Goal: Task Accomplishment & Management: Complete application form

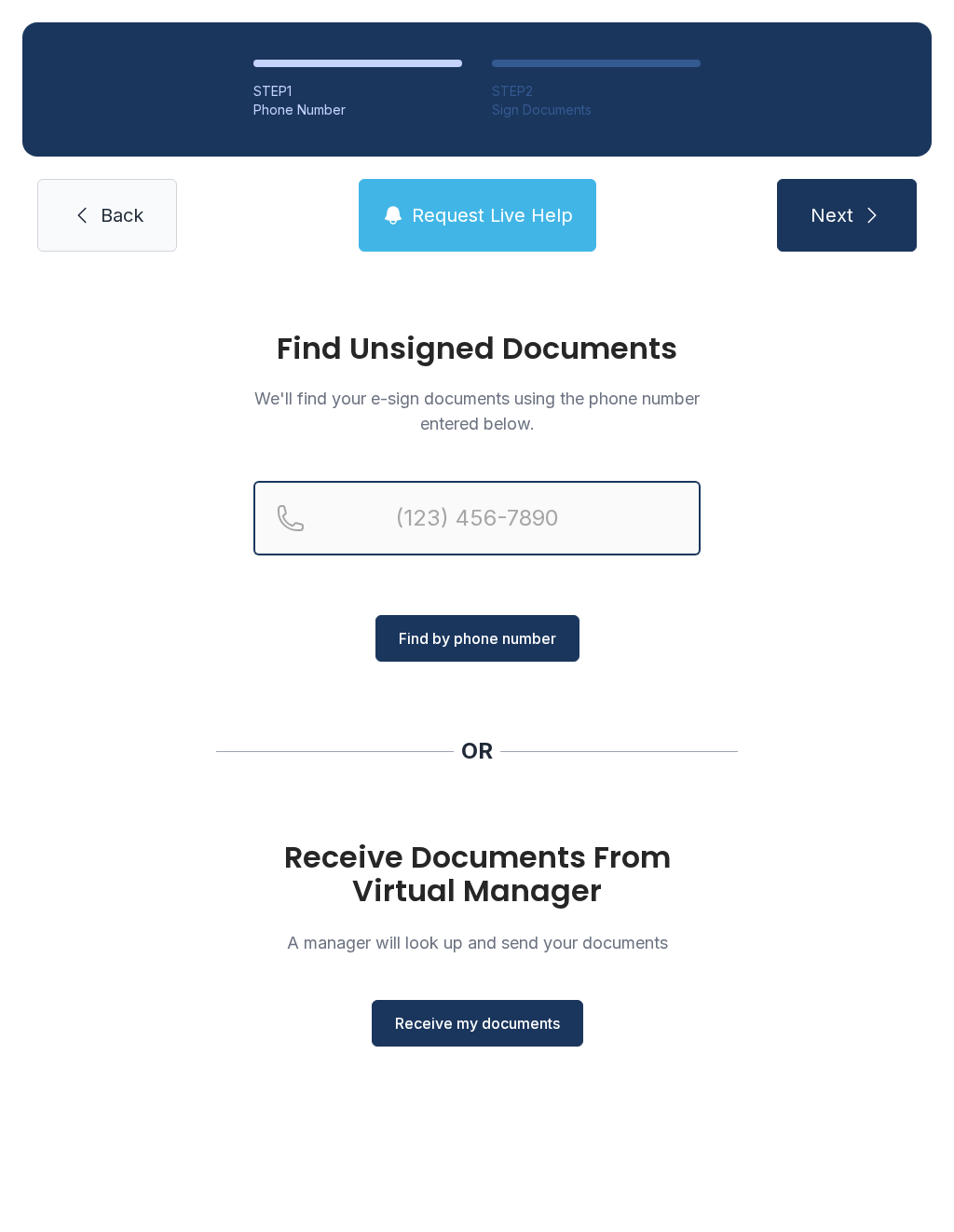
click at [300, 522] on input "Reservation phone number" at bounding box center [477, 518] width 447 height 74
type input "[PHONE_NUMBER]"
click at [846, 215] on button "Next" at bounding box center [847, 215] width 140 height 72
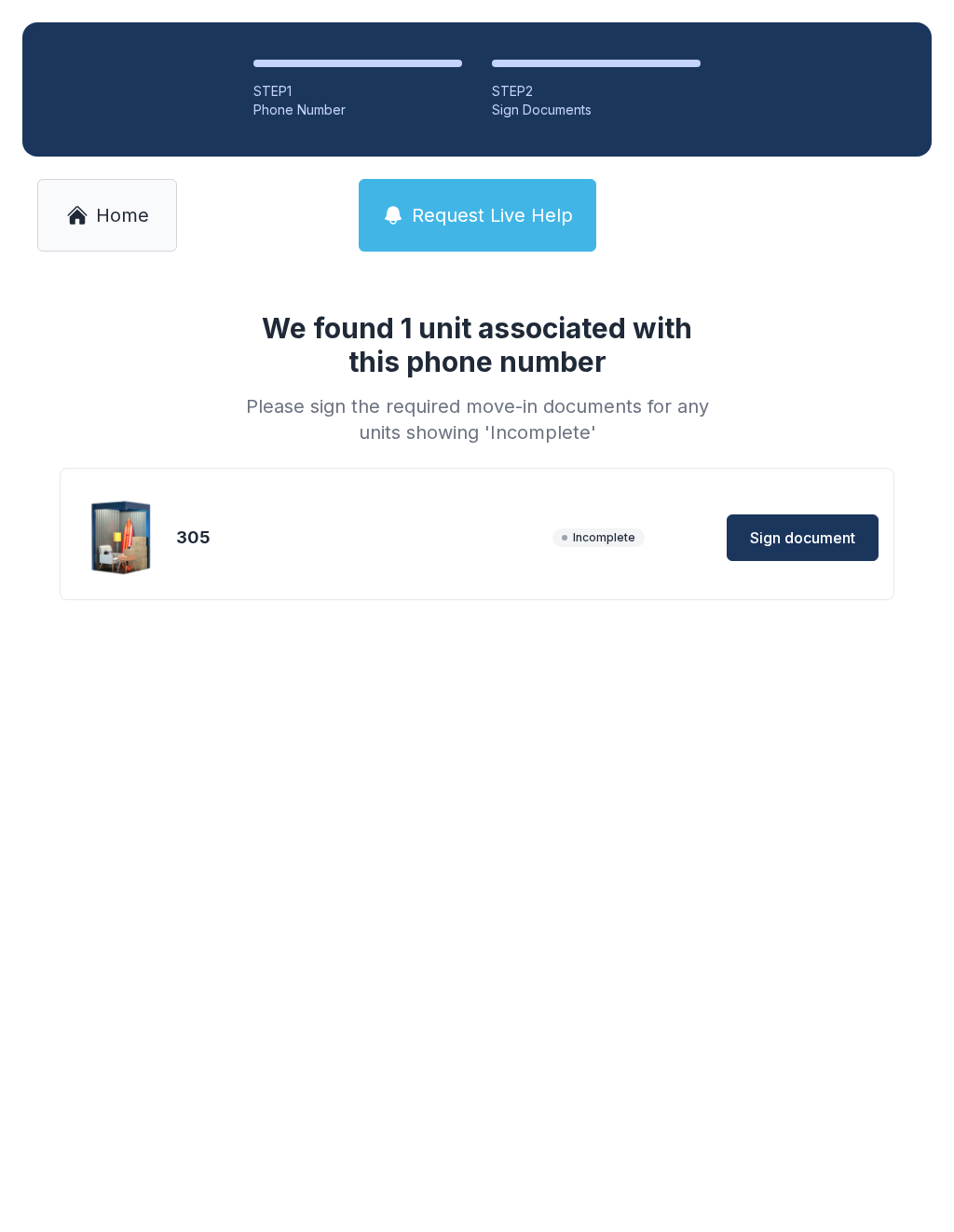
click at [803, 537] on span "Sign document" at bounding box center [803, 538] width 105 height 23
click at [103, 206] on span "Home" at bounding box center [122, 216] width 53 height 26
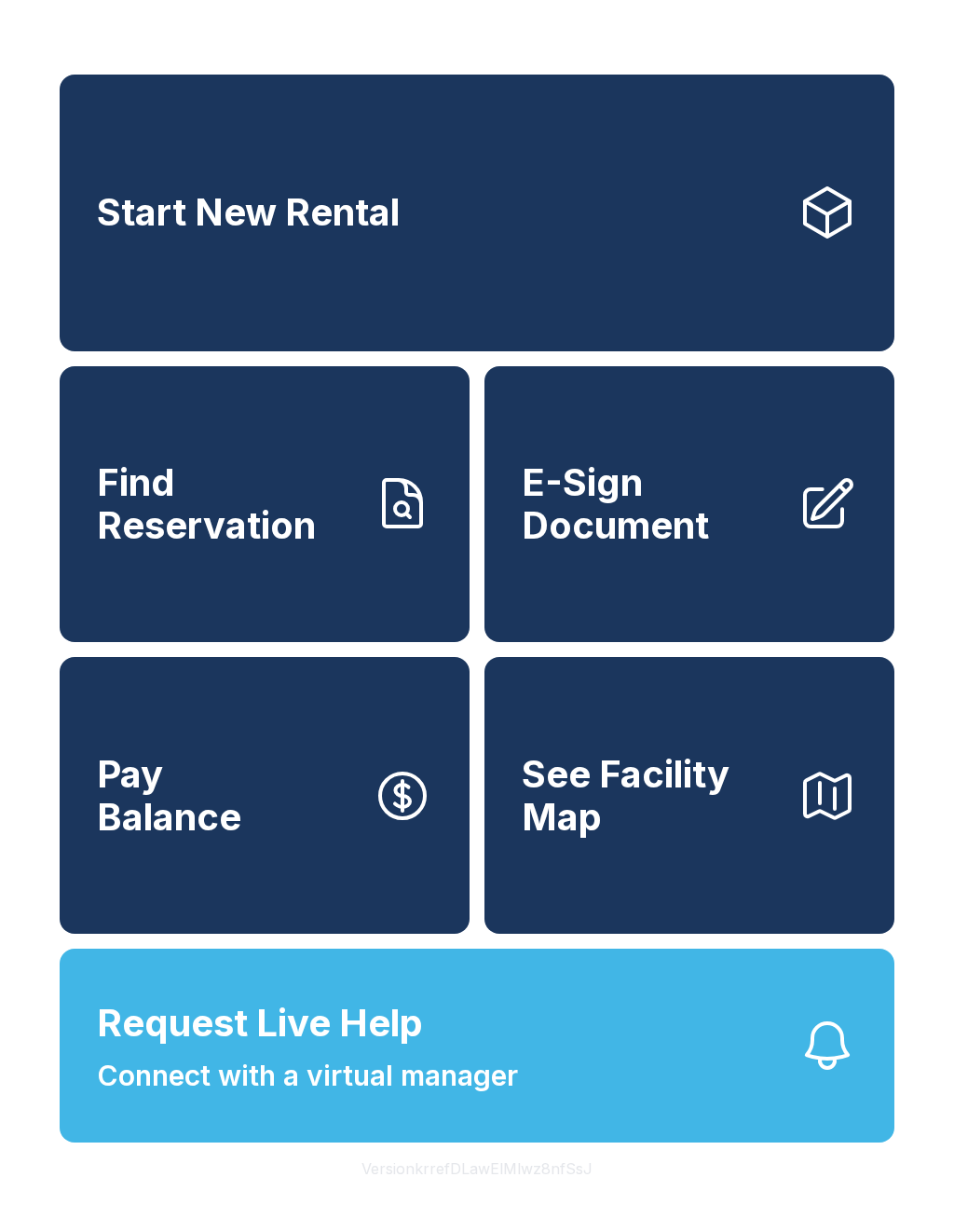
click at [713, 537] on span "E-Sign Document" at bounding box center [652, 504] width 261 height 84
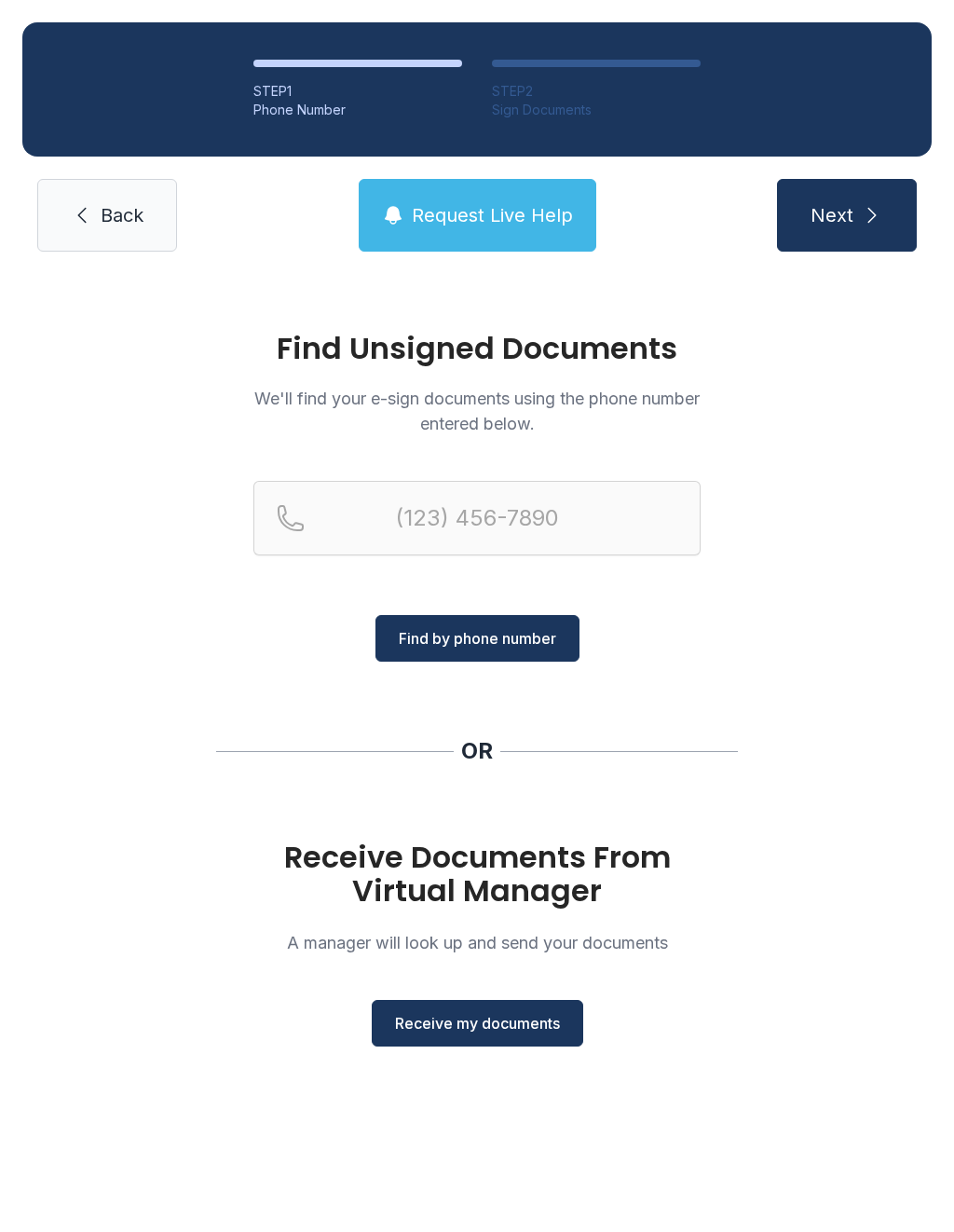
click at [481, 1030] on span "Receive my documents" at bounding box center [477, 1024] width 165 height 23
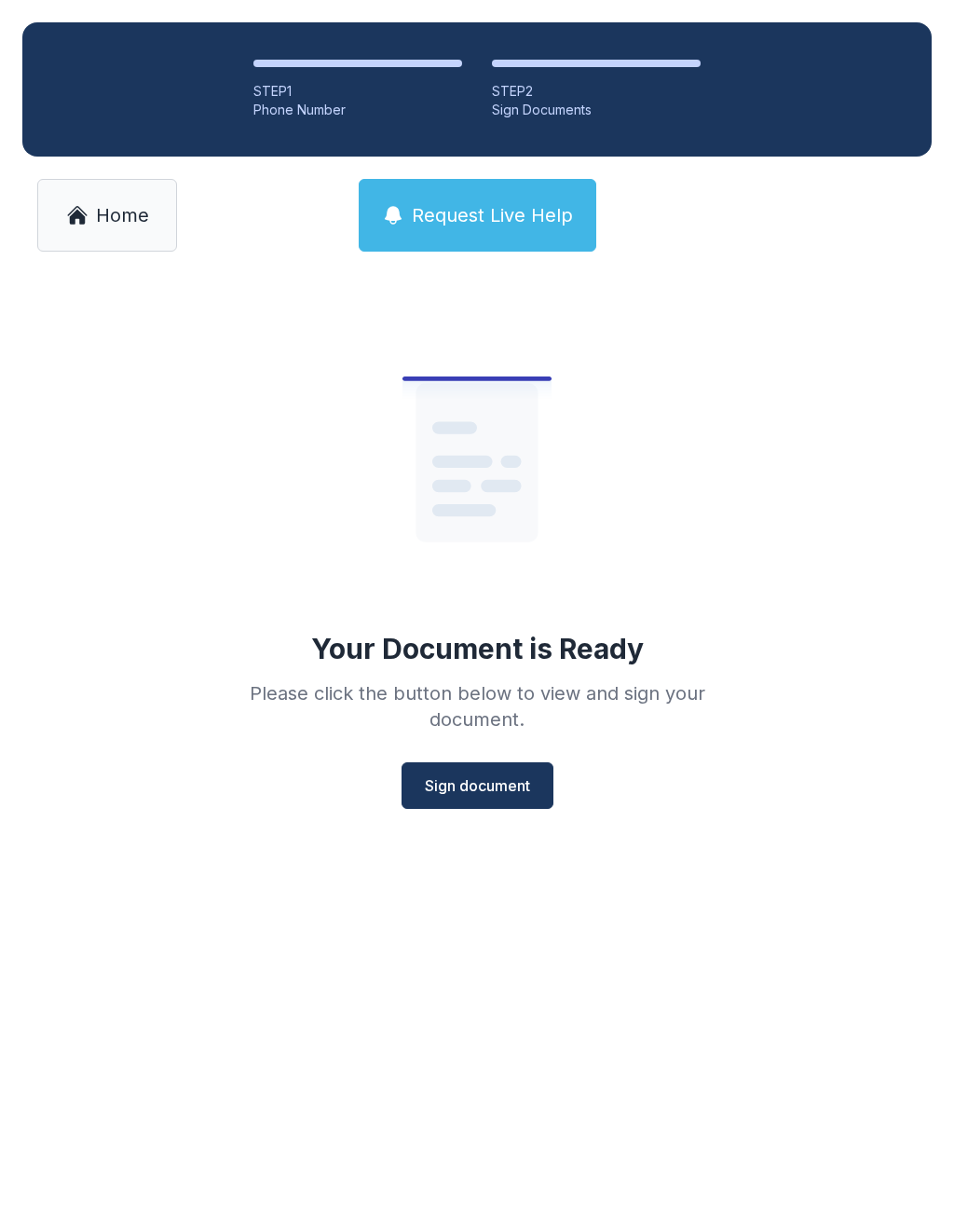
click at [470, 785] on span "Sign document" at bounding box center [477, 786] width 105 height 23
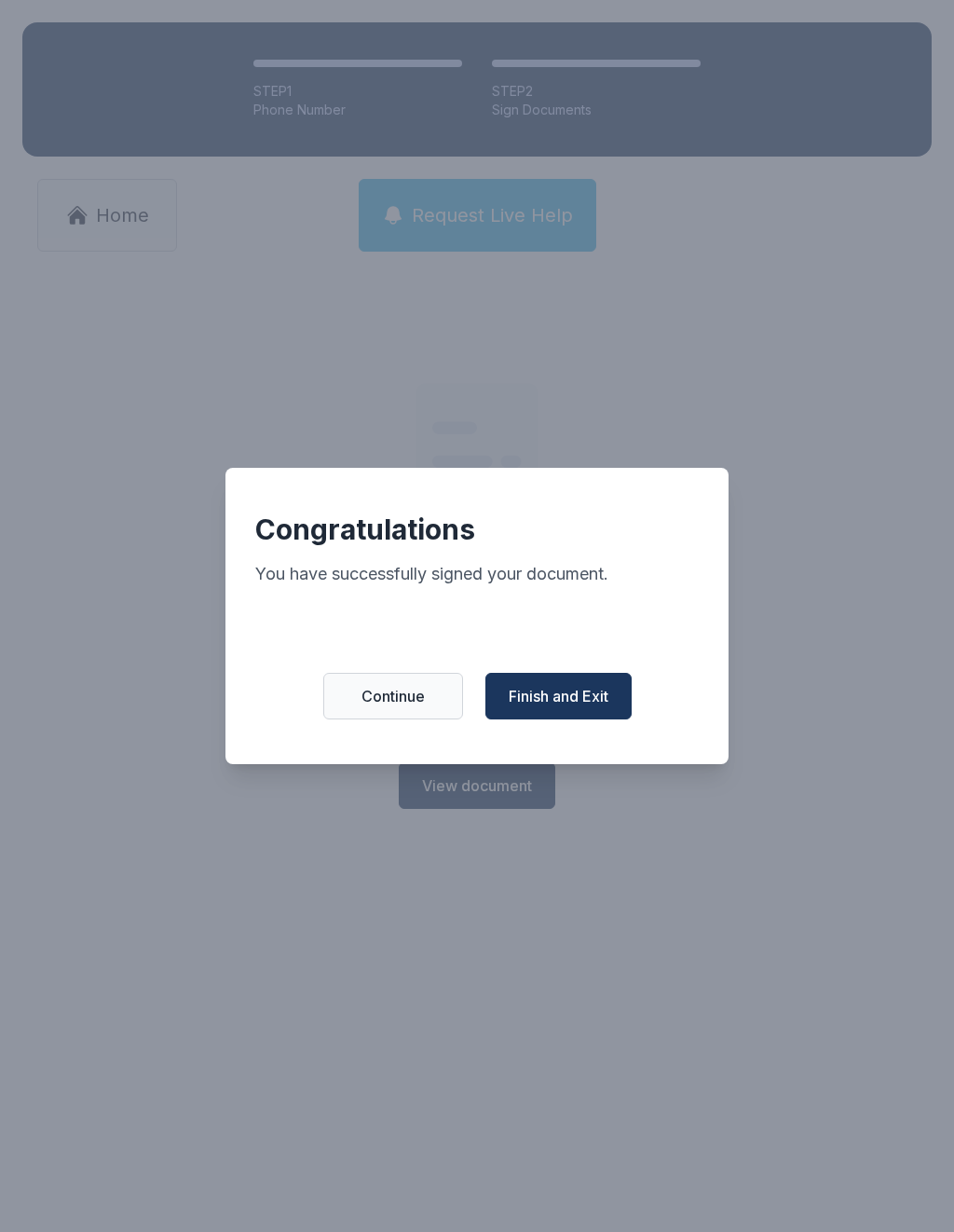
click at [576, 707] on span "Finish and Exit" at bounding box center [558, 696] width 99 height 23
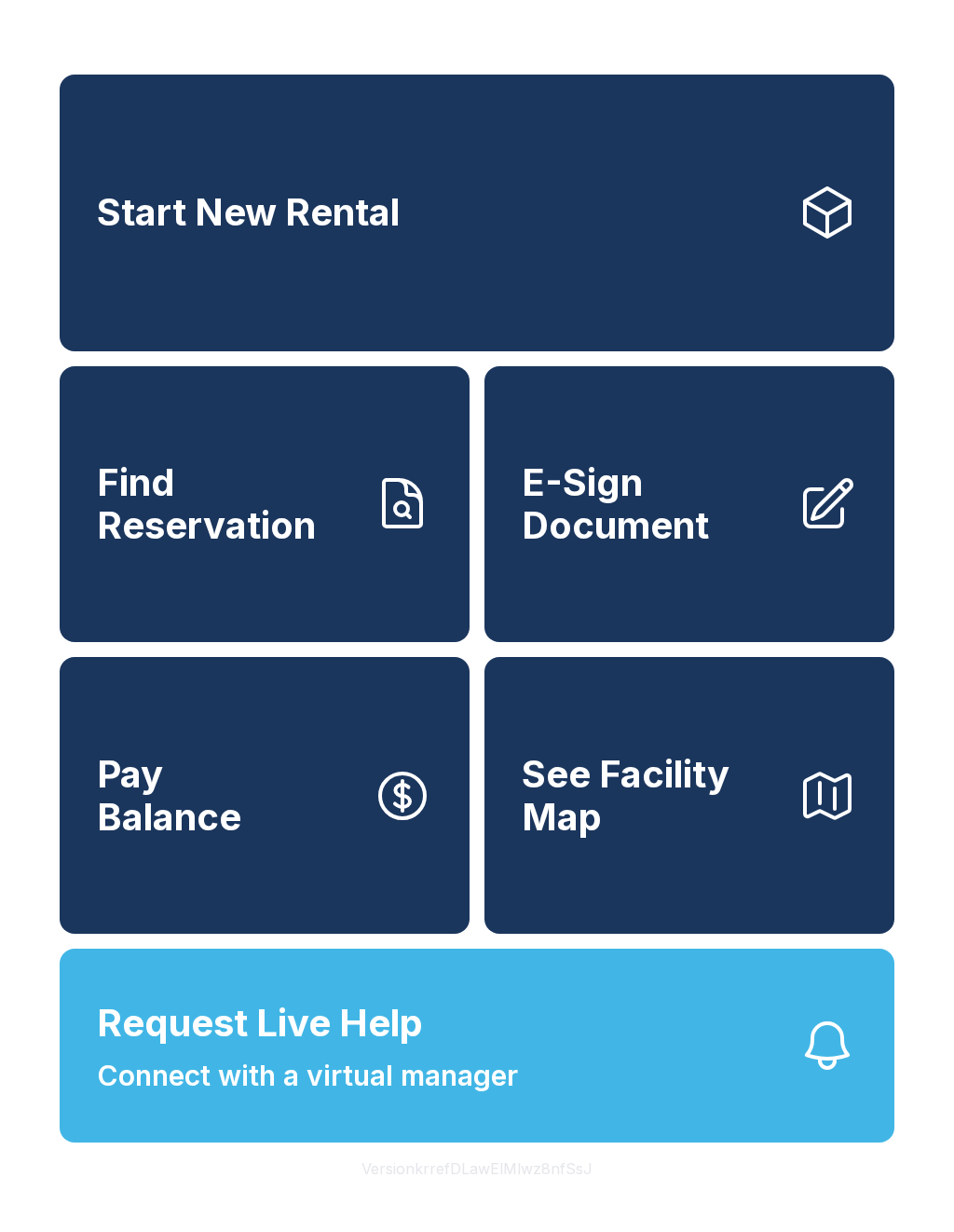
click at [717, 540] on span "E-Sign Document" at bounding box center [652, 504] width 261 height 84
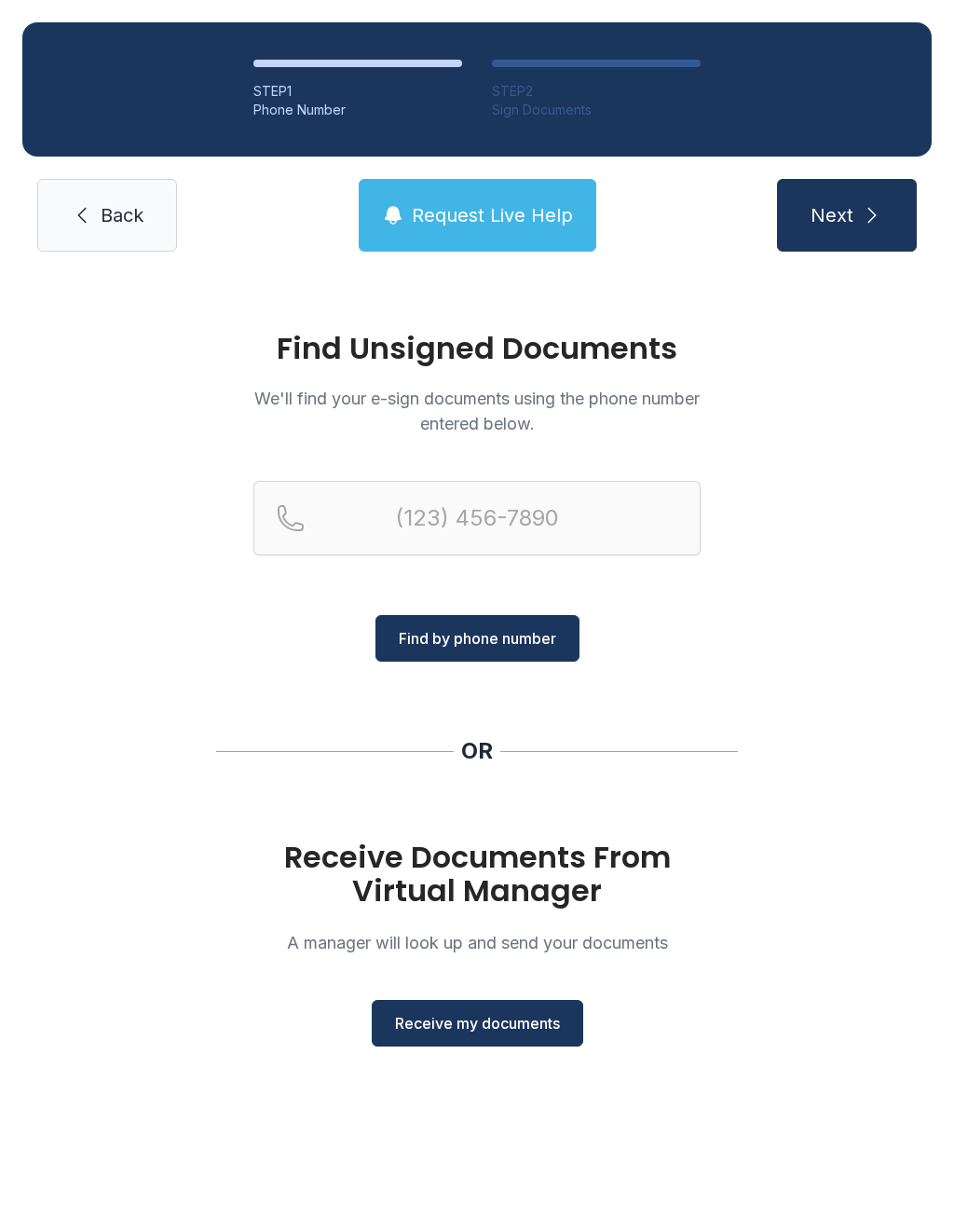
click at [471, 1034] on span "Receive my documents" at bounding box center [477, 1024] width 165 height 23
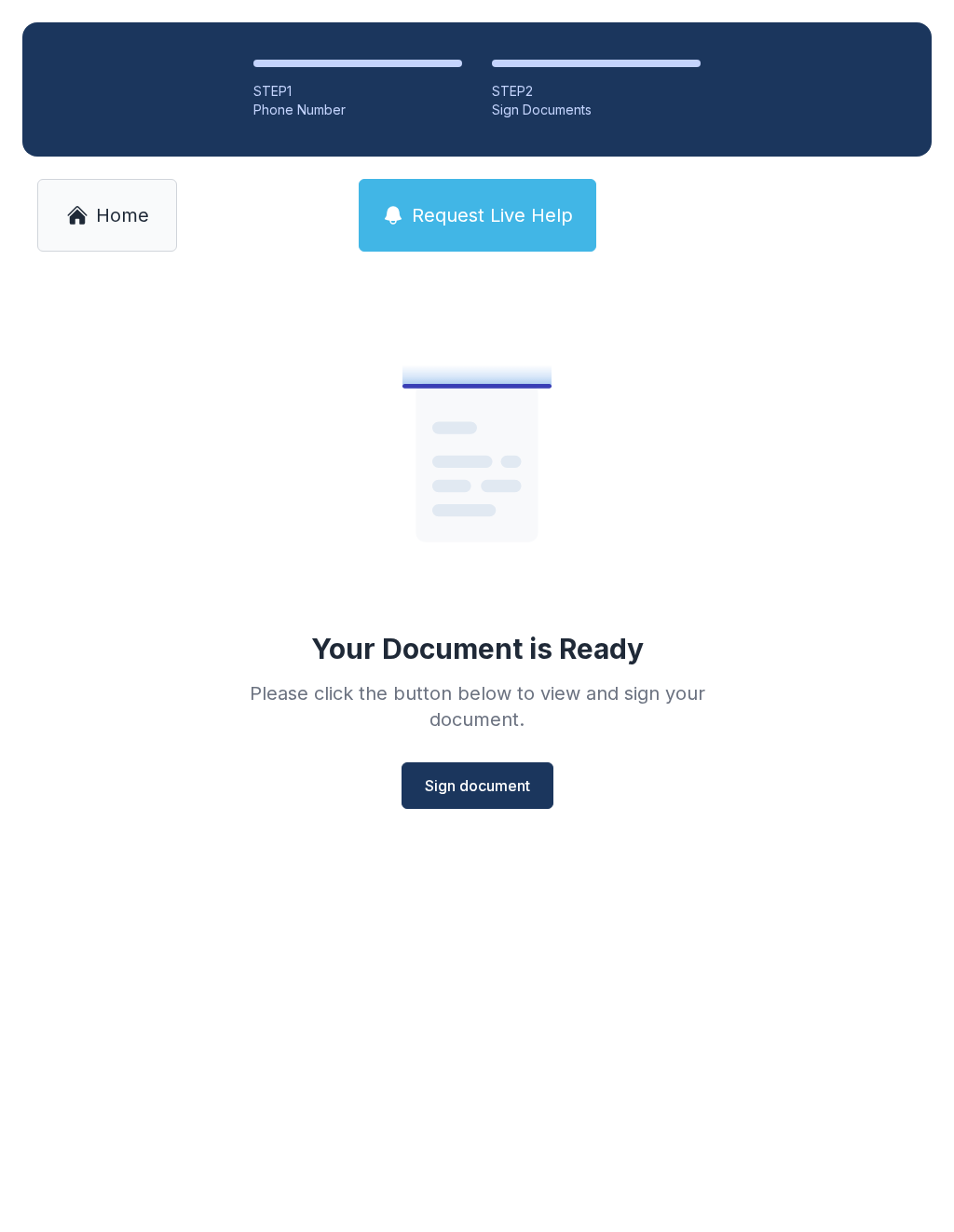
click at [474, 808] on button "Sign document" at bounding box center [477, 786] width 152 height 47
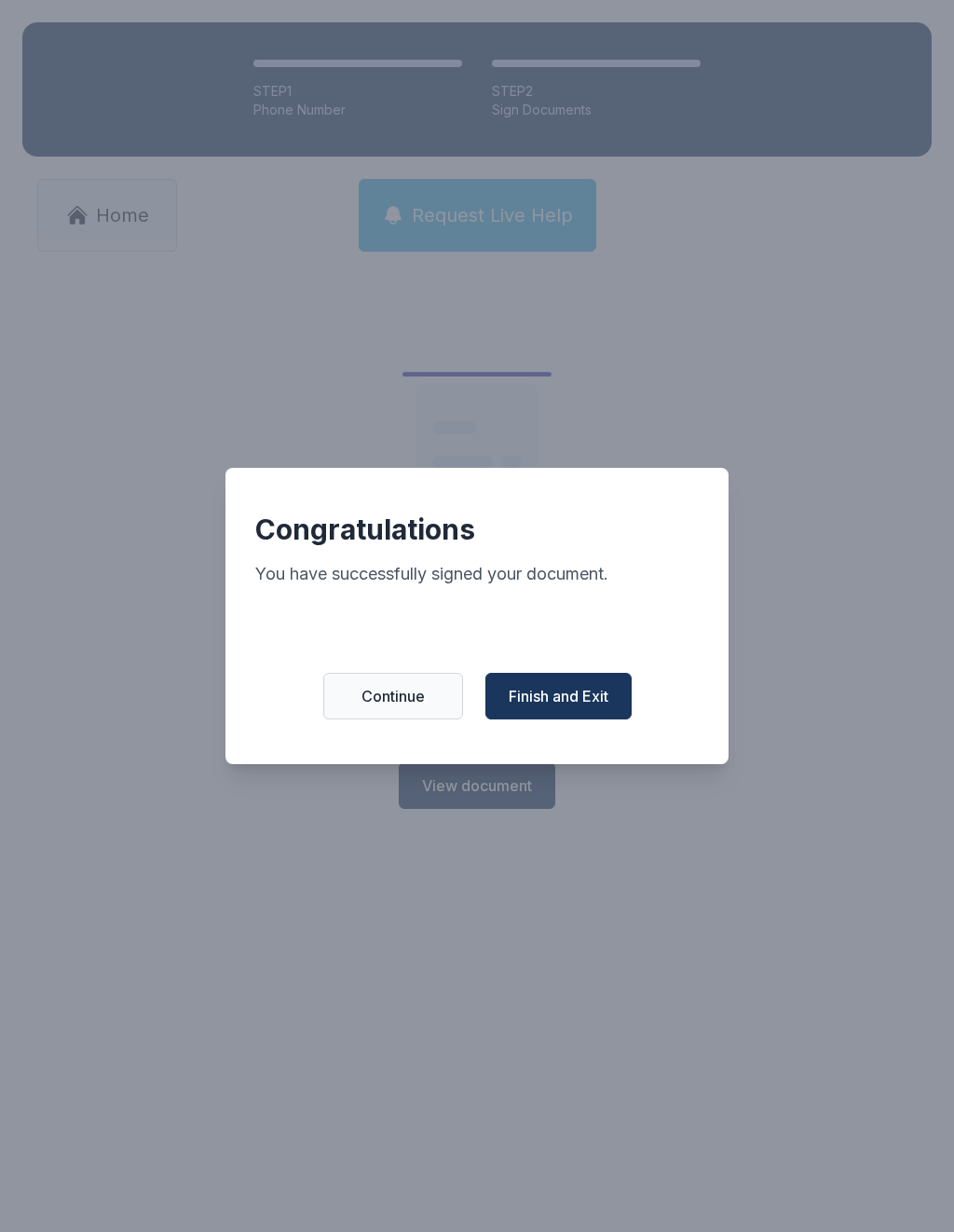
click at [570, 707] on span "Finish and Exit" at bounding box center [558, 696] width 99 height 23
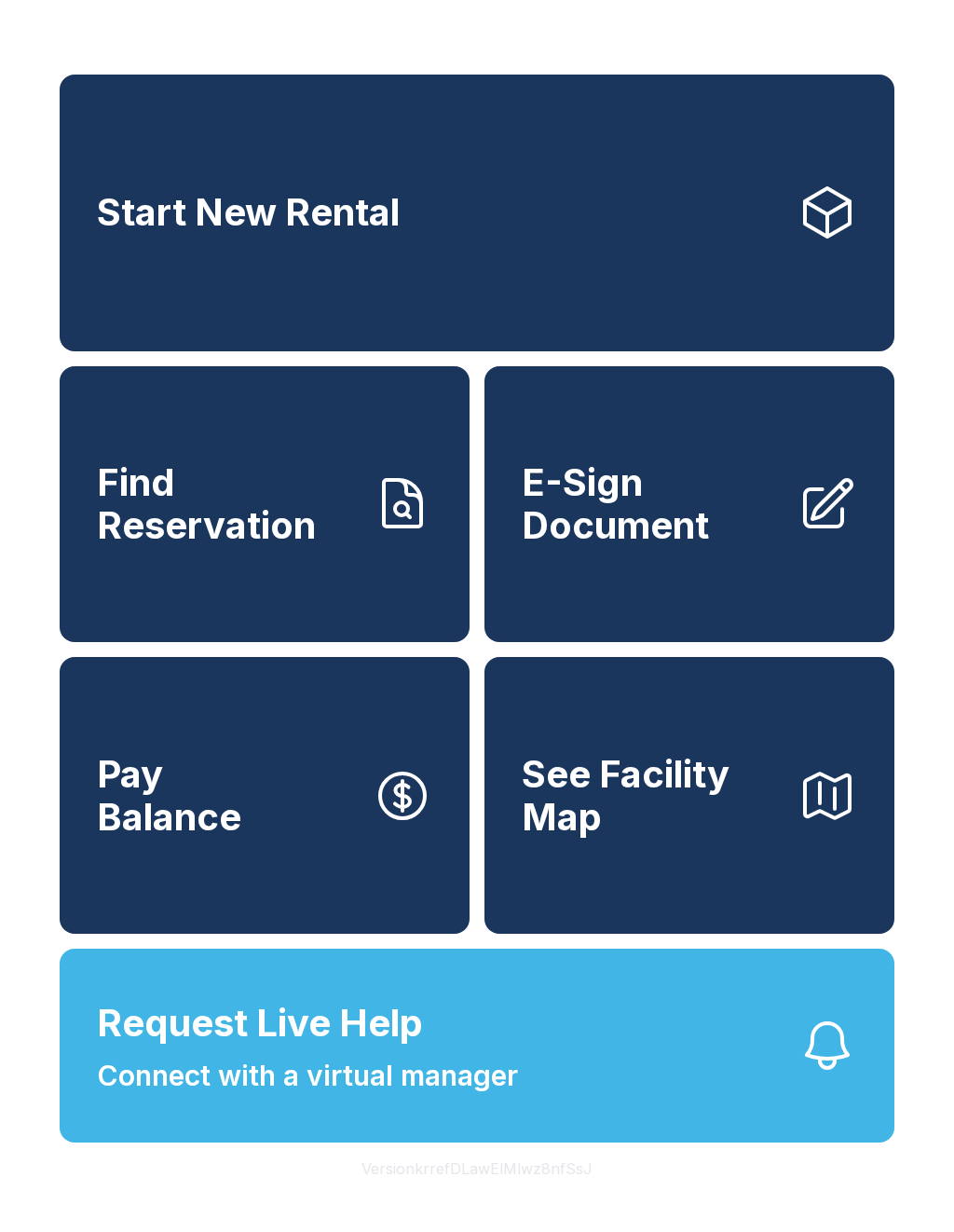
click at [663, 462] on link "E-Sign Document" at bounding box center [689, 504] width 410 height 277
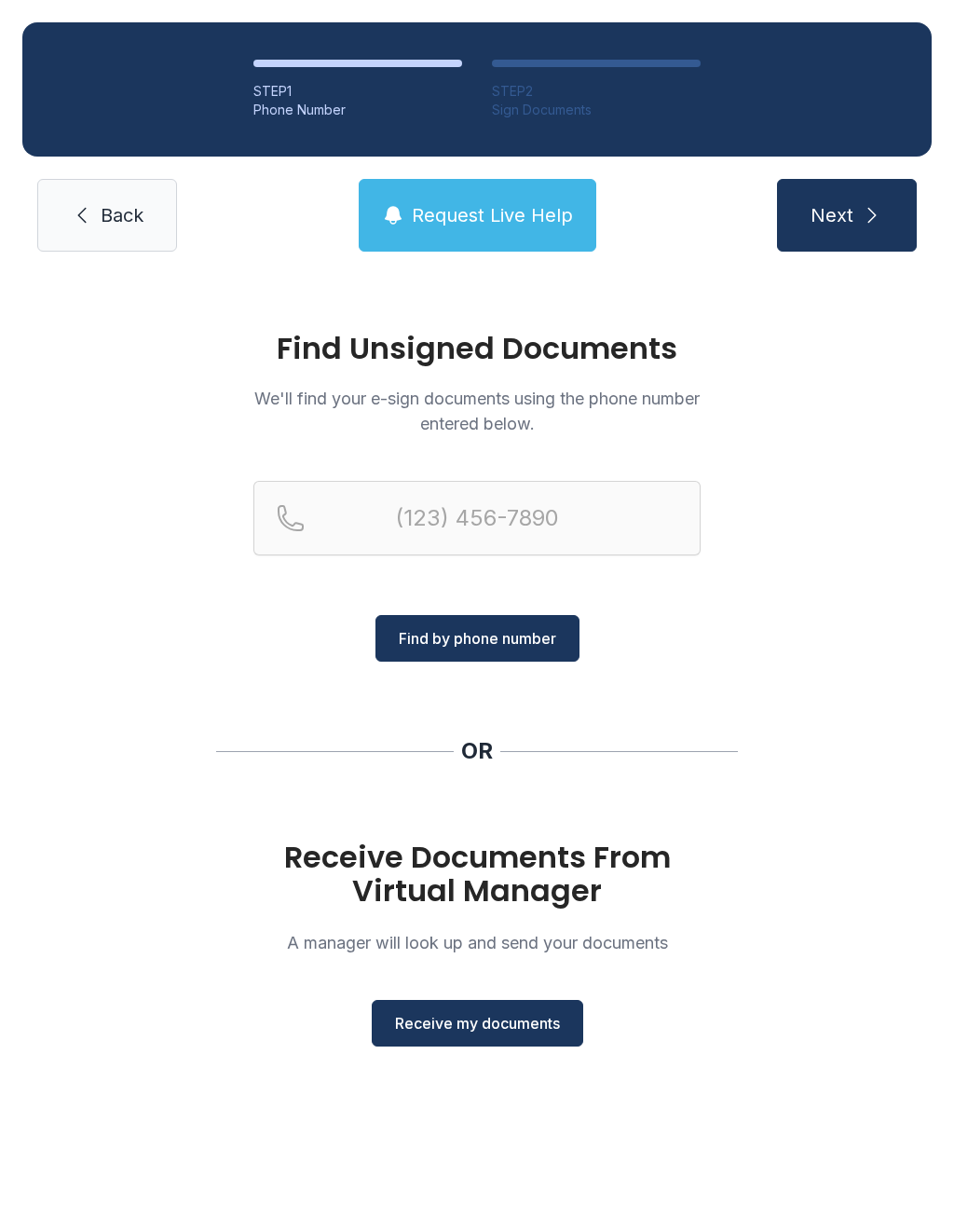
click at [494, 1024] on span "Receive my documents" at bounding box center [477, 1024] width 165 height 23
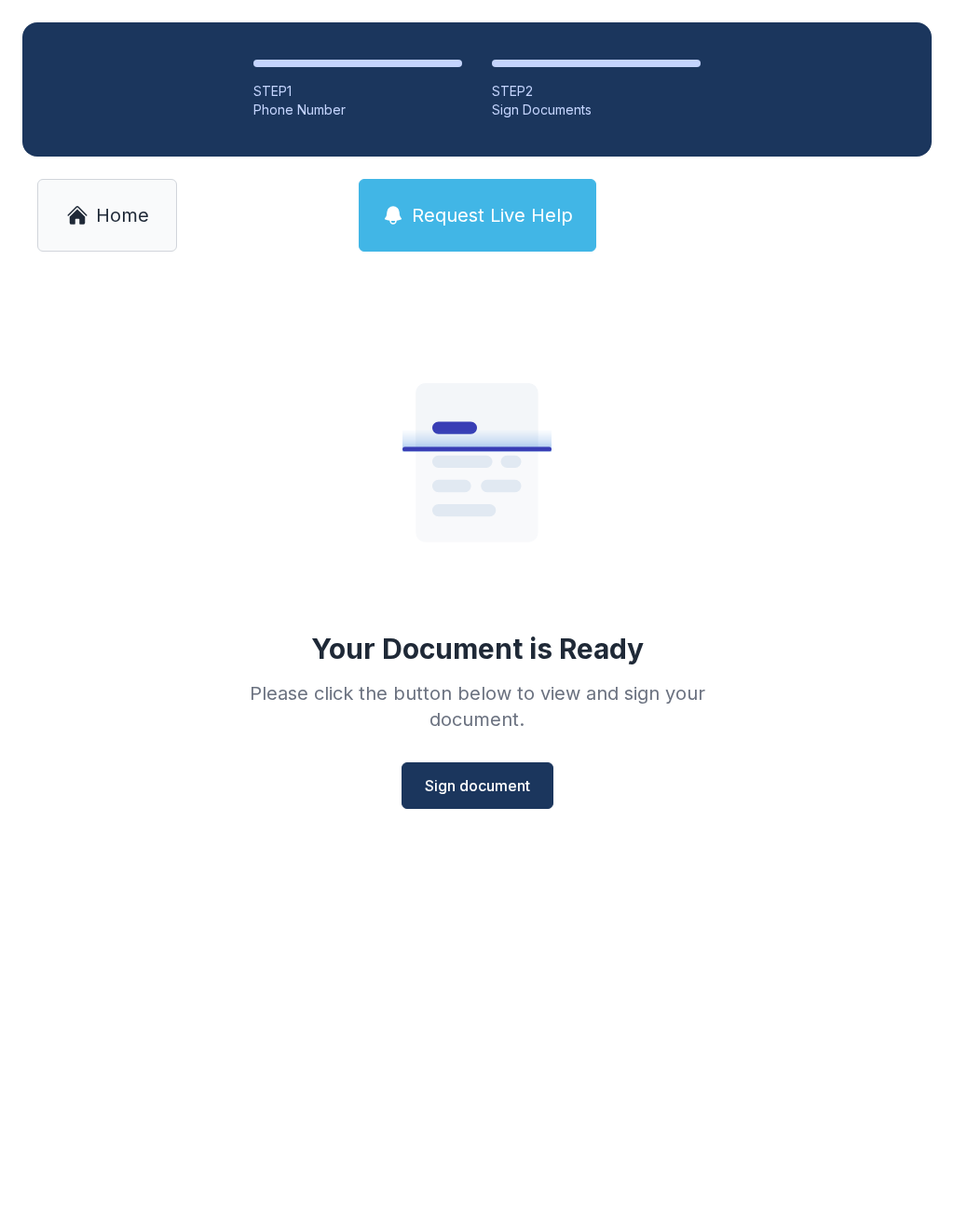
click at [469, 795] on span "Sign document" at bounding box center [477, 786] width 105 height 23
click at [94, 219] on link "Home" at bounding box center [107, 215] width 140 height 72
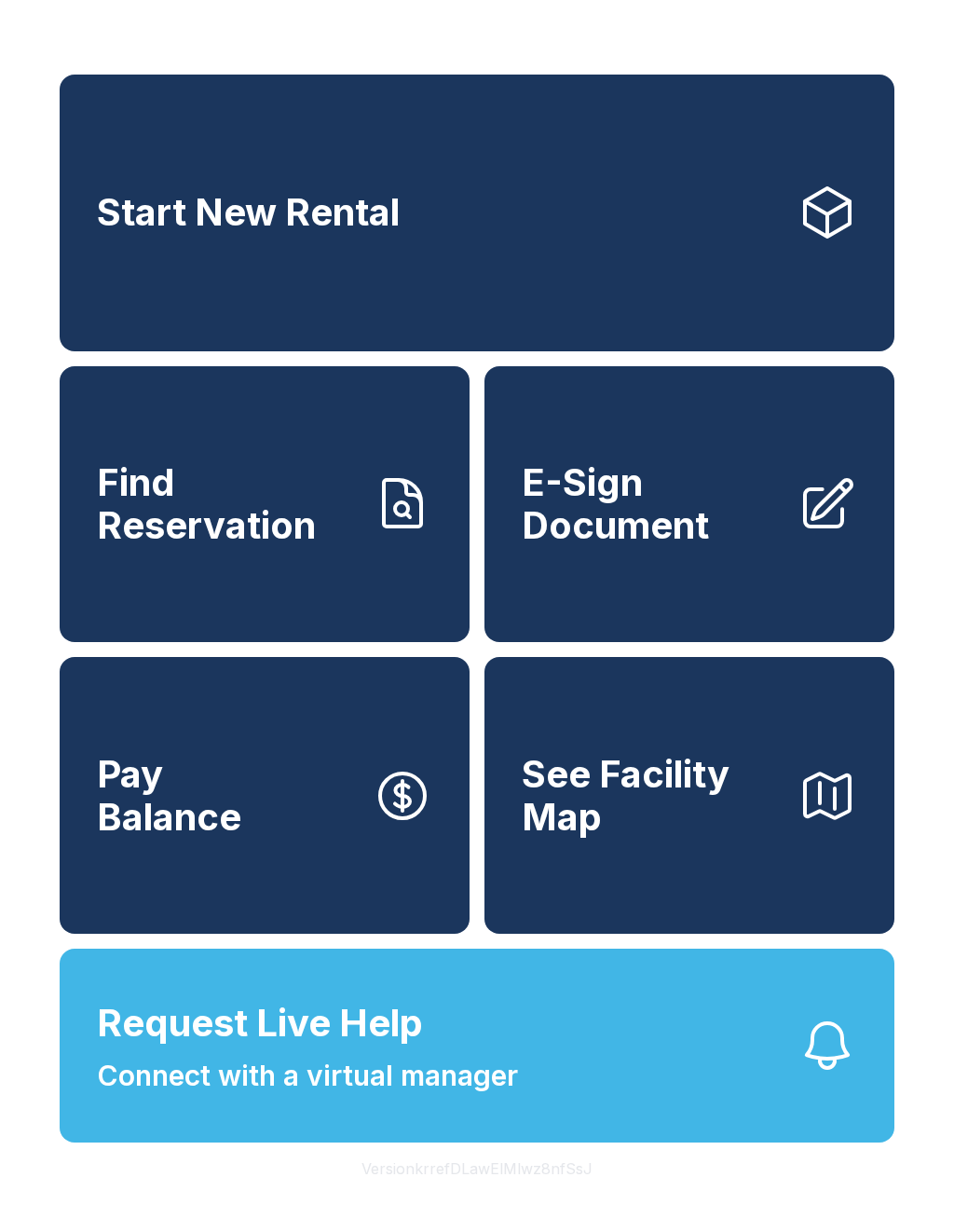
click at [643, 533] on span "E-Sign Document" at bounding box center [652, 504] width 261 height 84
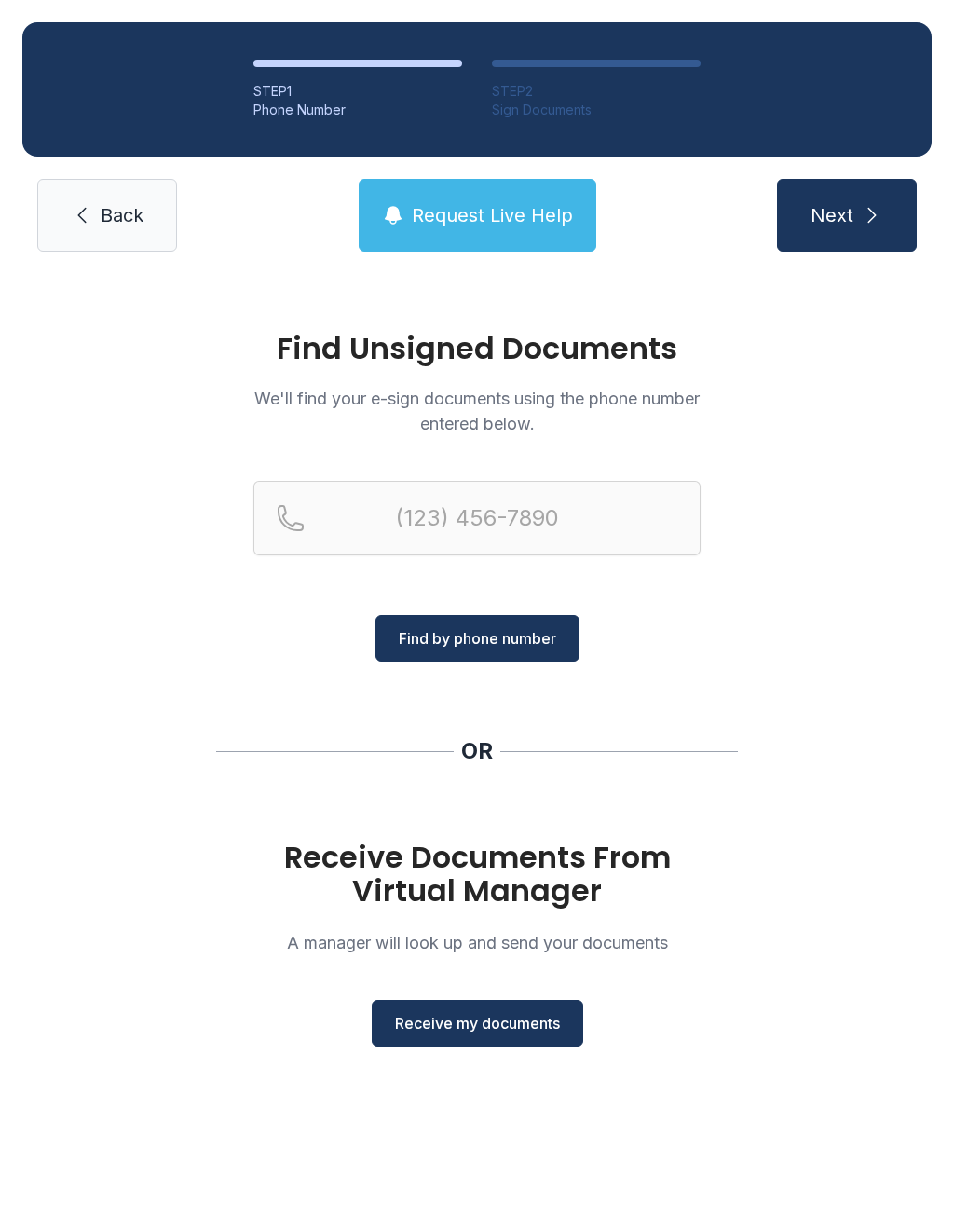
click at [492, 1033] on span "Receive my documents" at bounding box center [477, 1024] width 165 height 23
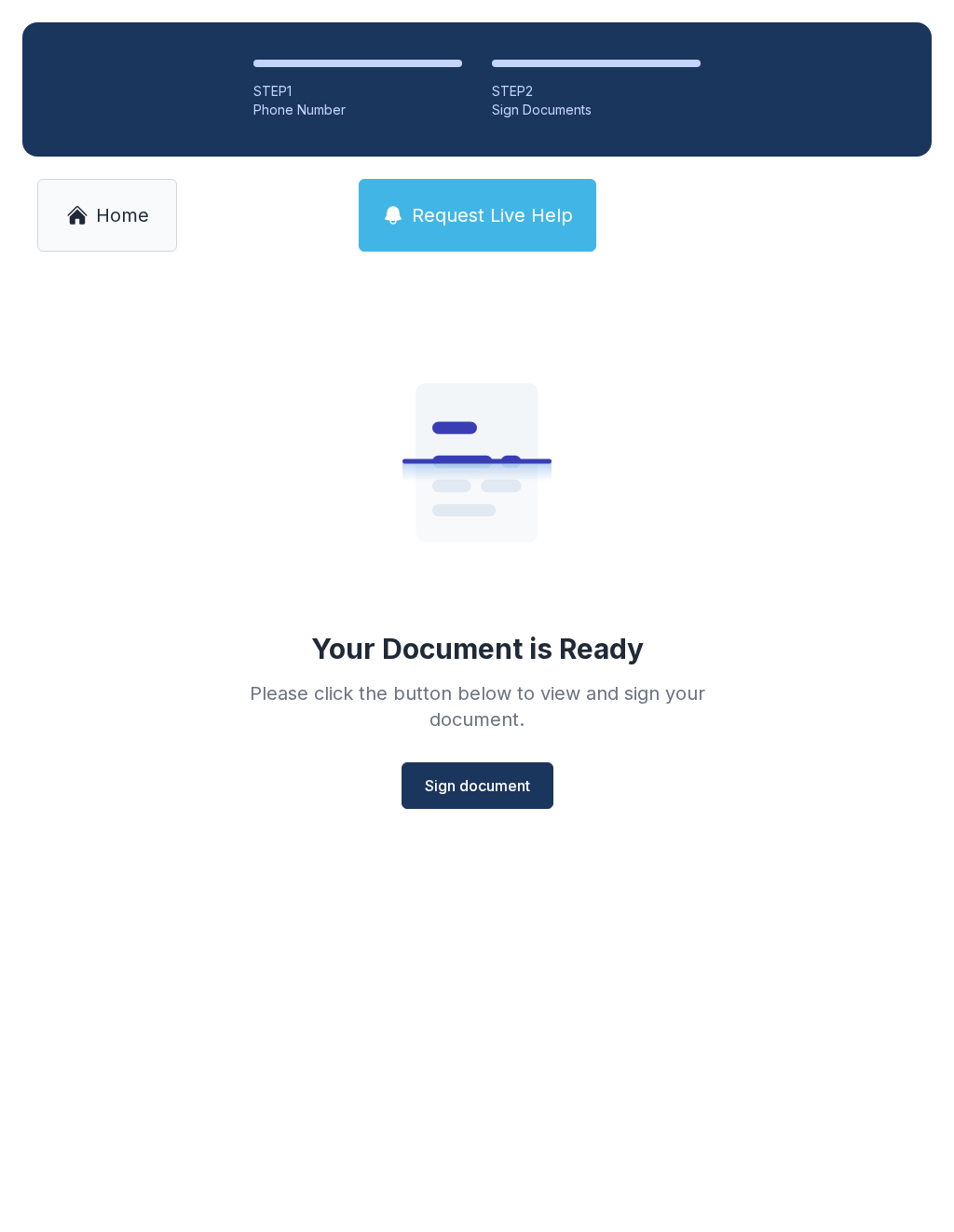
click at [474, 791] on span "Sign document" at bounding box center [477, 786] width 105 height 23
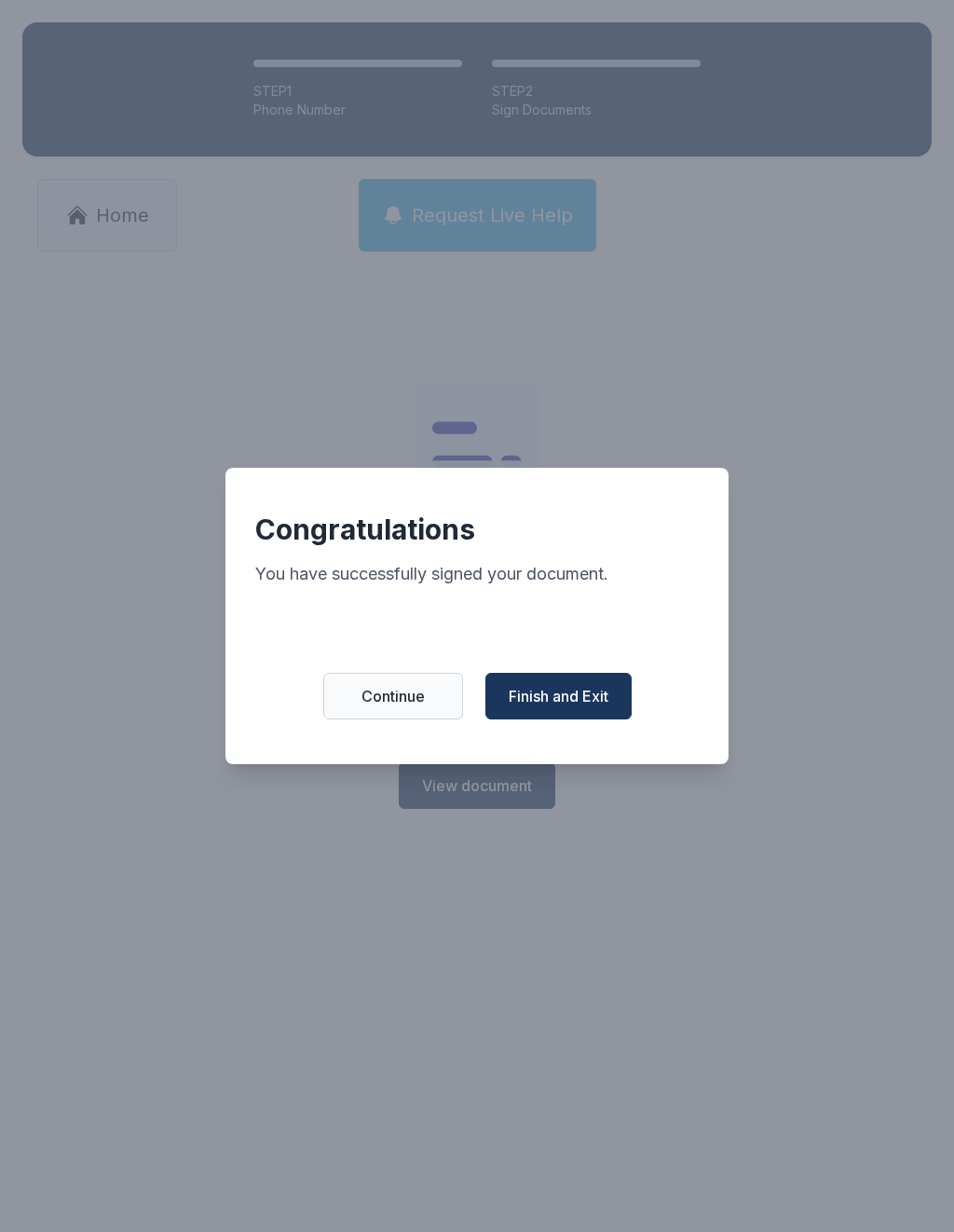
click at [558, 705] on span "Finish and Exit" at bounding box center [558, 696] width 99 height 23
